Goal: Find specific page/section: Locate a particular part of the current website

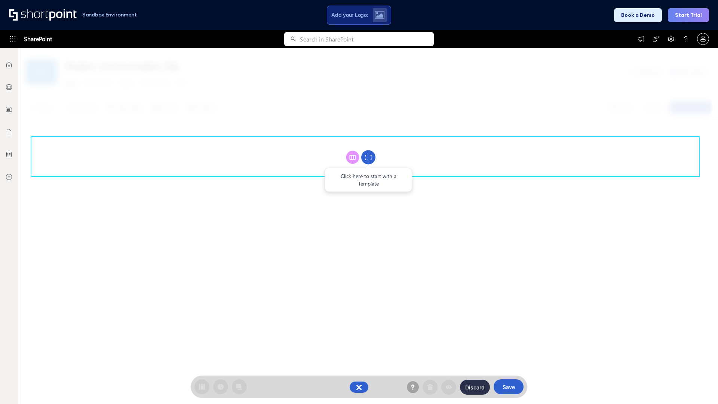
click at [368, 157] on circle at bounding box center [368, 157] width 14 height 14
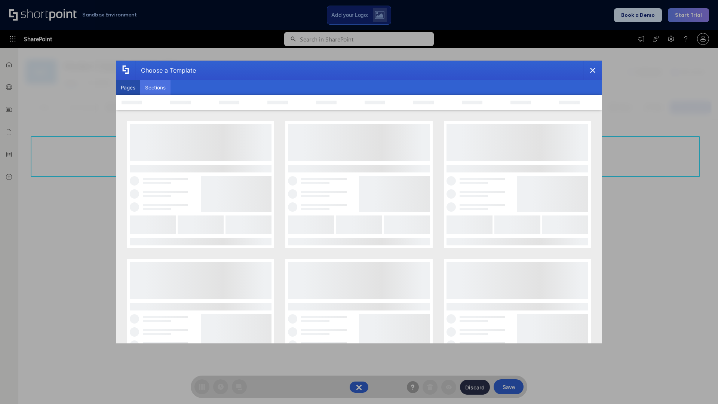
click at [155, 88] on button "Sections" at bounding box center [155, 87] width 30 height 15
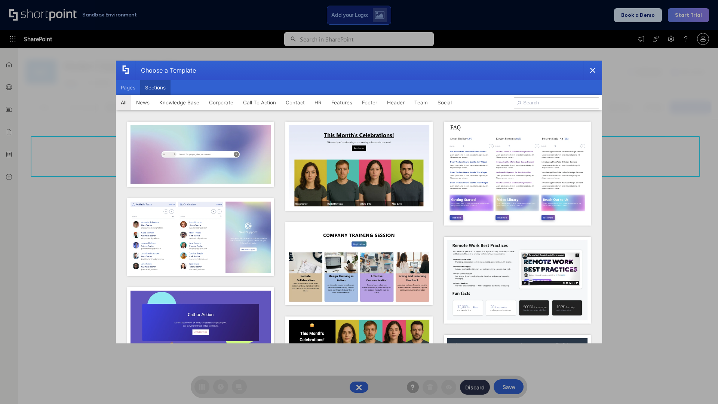
type input "Healthcare Header"
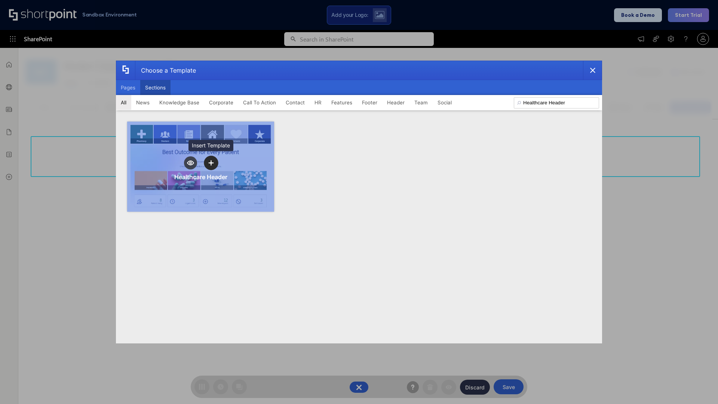
click at [211, 163] on icon "template selector" at bounding box center [210, 162] width 5 height 5
